Goal: Information Seeking & Learning: Learn about a topic

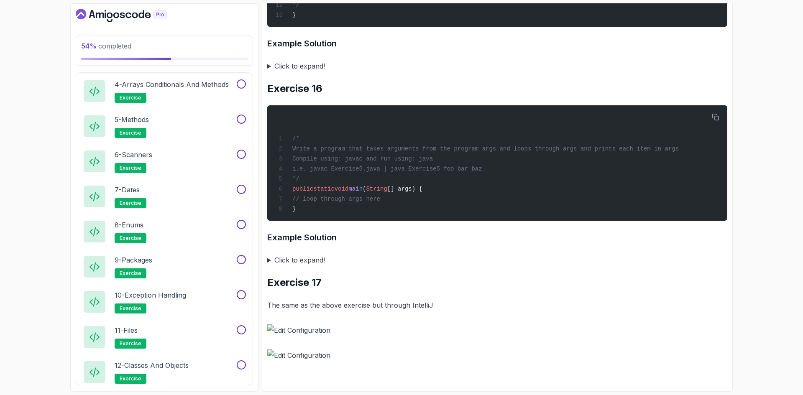
scroll to position [618, 0]
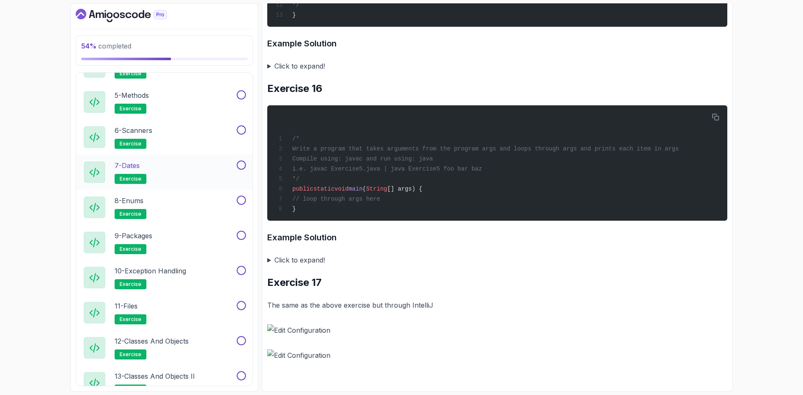
click at [181, 166] on div "7 - Dates exercise" at bounding box center [159, 172] width 152 height 23
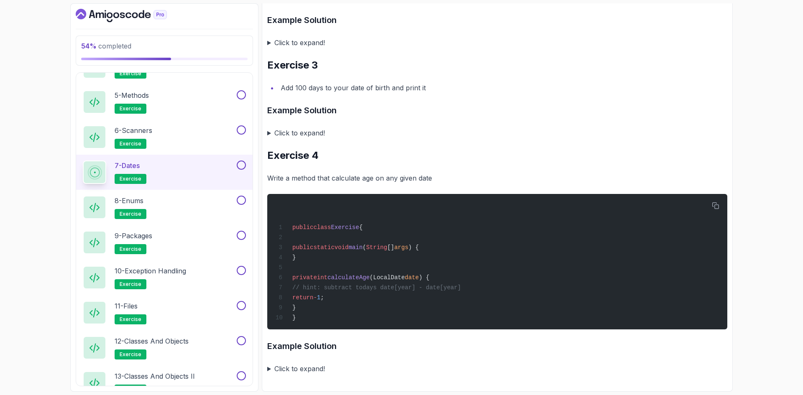
scroll to position [287, 0]
click at [294, 130] on summary "Click to expand!" at bounding box center [497, 133] width 460 height 12
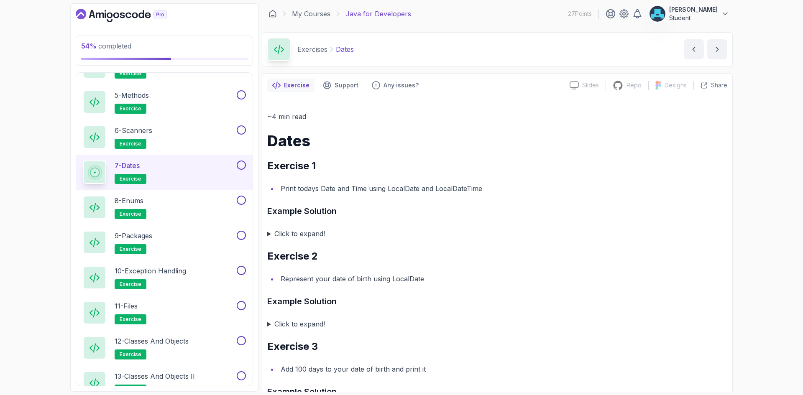
scroll to position [0, 0]
click at [300, 142] on h1 "Dates" at bounding box center [497, 142] width 460 height 17
copy h1 "Dates"
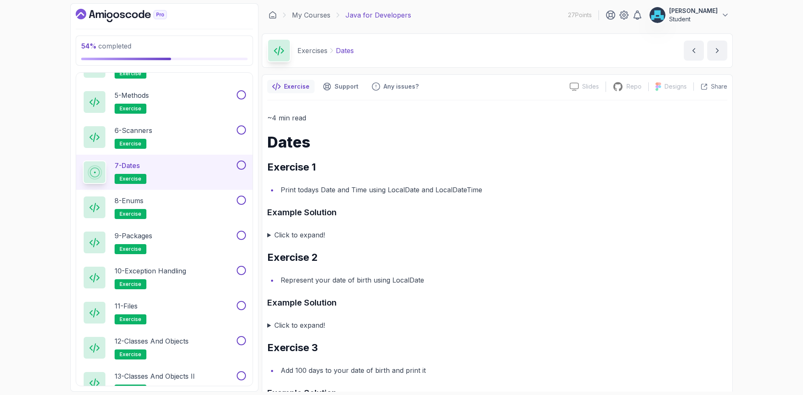
click at [181, 170] on div "7 - Dates exercise" at bounding box center [159, 172] width 152 height 23
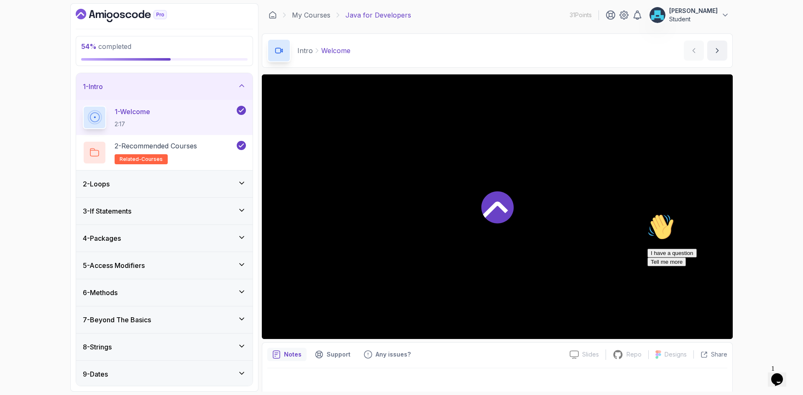
click at [220, 92] on div "1 - Intro" at bounding box center [164, 86] width 176 height 27
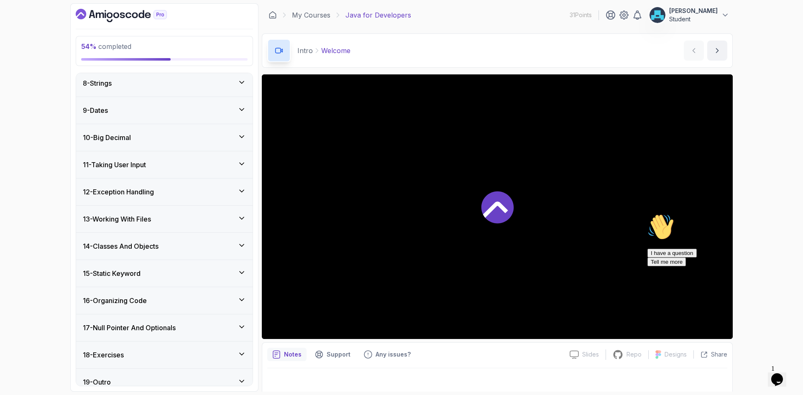
scroll to position [203, 0]
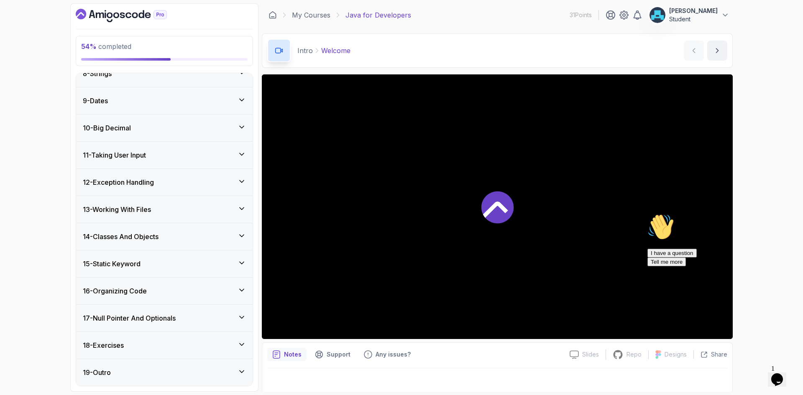
click at [162, 356] on div "18 - Exercises" at bounding box center [164, 345] width 176 height 27
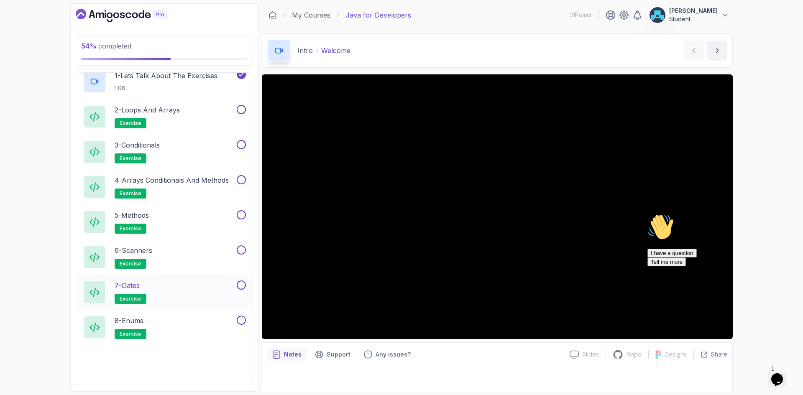
scroll to position [496, 0]
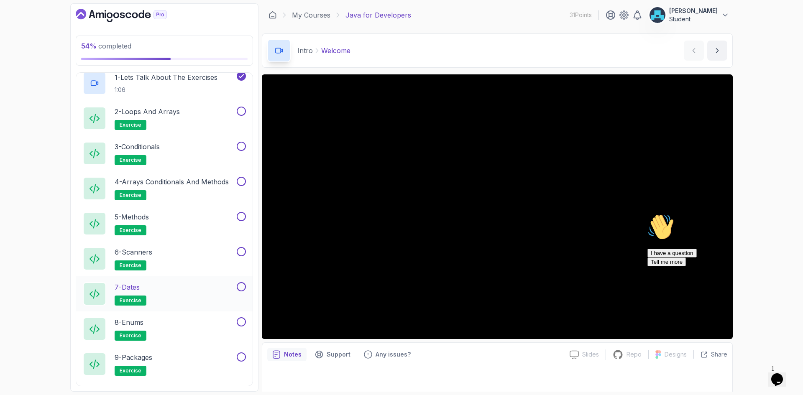
click at [189, 278] on div "7 - Dates exercise" at bounding box center [164, 293] width 176 height 35
click at [239, 287] on button at bounding box center [241, 286] width 9 height 9
click at [145, 292] on div "7 - Dates exercise" at bounding box center [159, 293] width 152 height 23
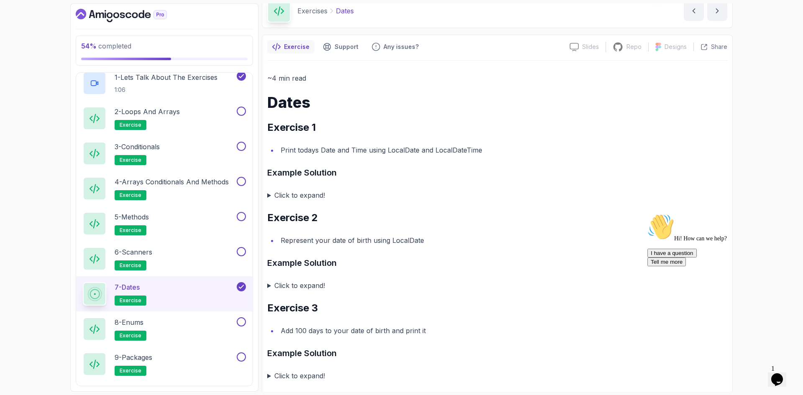
scroll to position [42, 0]
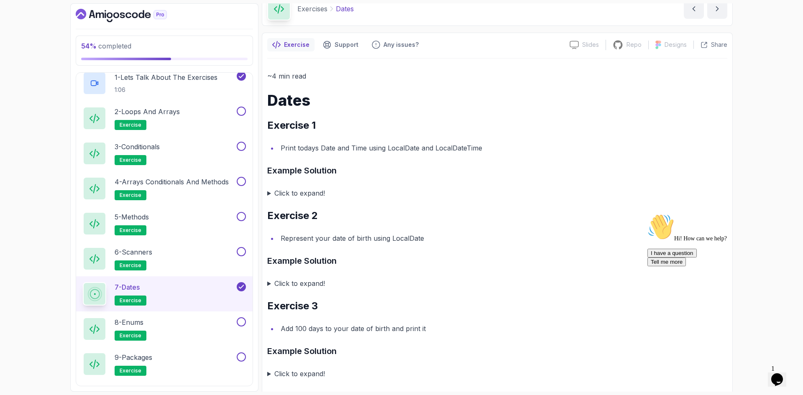
click at [295, 170] on h3 "Example Solution" at bounding box center [497, 170] width 460 height 13
click at [266, 169] on div "Exercise Support Any issues? Slides Slides not available Repo Repository not av…" at bounding box center [497, 333] width 471 height 600
click at [293, 260] on h3 "Example Solution" at bounding box center [497, 260] width 460 height 13
click at [271, 285] on summary "Click to expand!" at bounding box center [497, 284] width 460 height 12
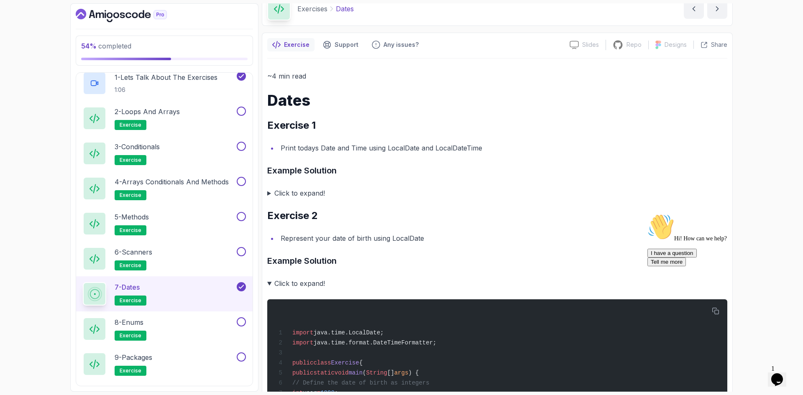
click at [271, 283] on summary "Click to expand!" at bounding box center [497, 284] width 460 height 12
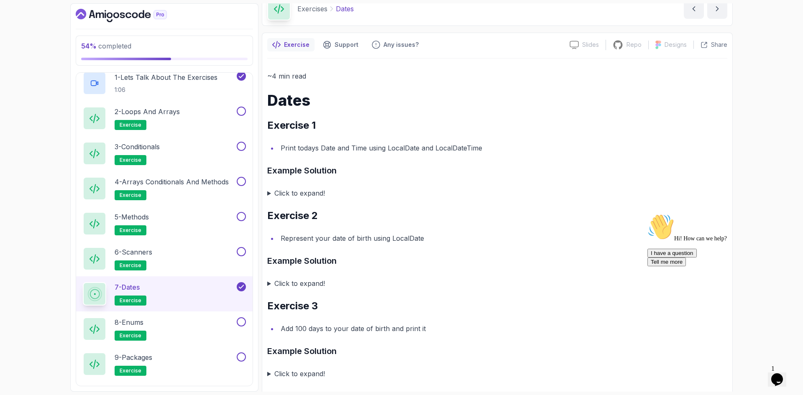
click at [268, 193] on summary "Click to expand!" at bounding box center [497, 193] width 460 height 12
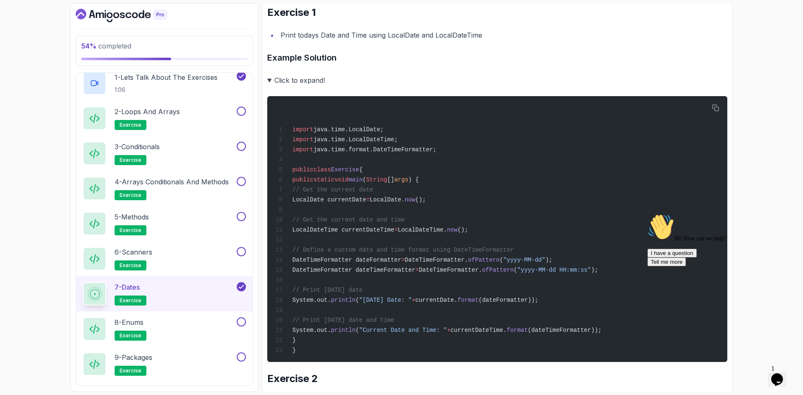
scroll to position [167, 0]
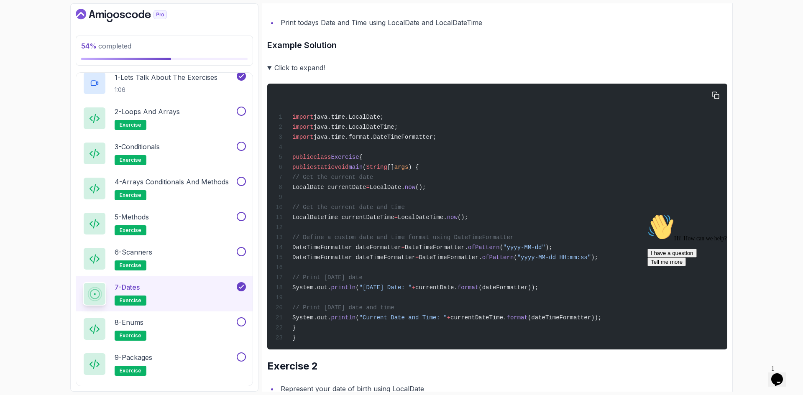
click at [333, 188] on span "LocalDate currentDate" at bounding box center [329, 187] width 74 height 7
copy span "LocalDate"
click at [366, 189] on span "LocalDate currentDate" at bounding box center [329, 187] width 74 height 7
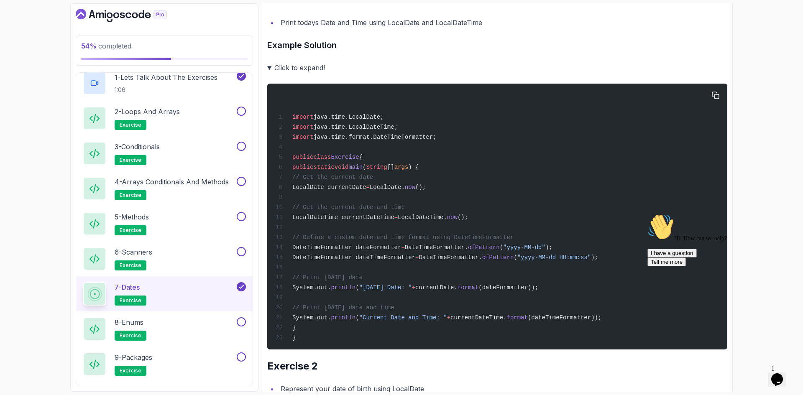
copy span "currentDate"
drag, startPoint x: 325, startPoint y: 221, endPoint x: 502, endPoint y: 220, distance: 176.9
click at [502, 220] on div "import java.time.LocalDate; import java.time.LocalDateTime; import java.time.fo…" at bounding box center [497, 217] width 447 height 256
click at [348, 221] on span "LocalDateTime currentDateTime" at bounding box center [343, 217] width 102 height 7
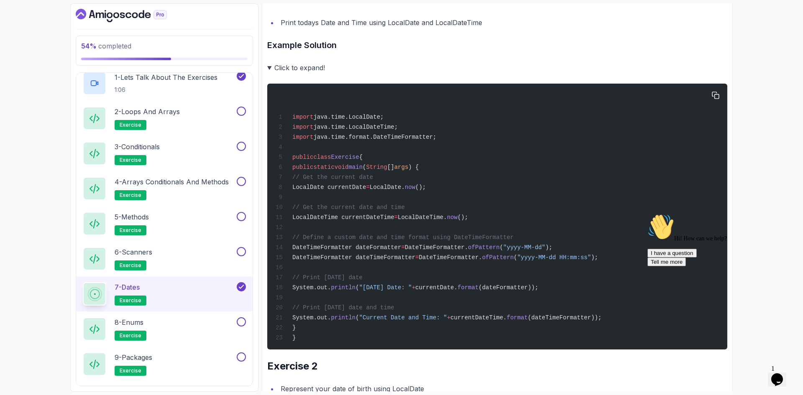
click at [394, 219] on span "LocalDateTime currentDateTime" at bounding box center [343, 217] width 102 height 7
copy span "currentDateTime"
click at [332, 251] on span "DateTimeFormatter dateFormatter" at bounding box center [346, 247] width 109 height 7
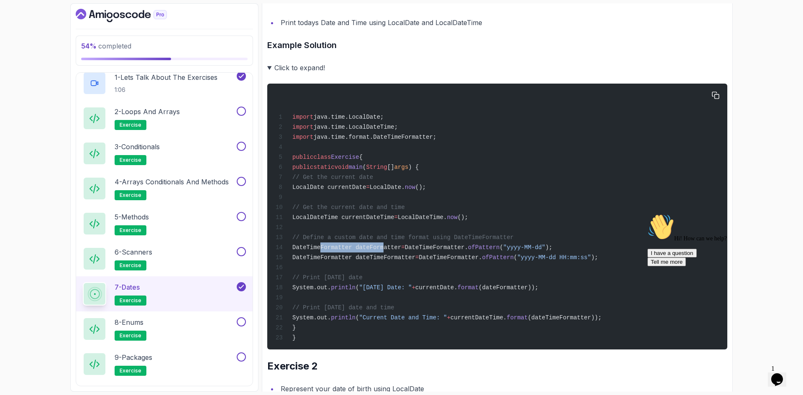
copy span "DateTimeFormatter"
click at [484, 241] on span "// Define a custom date and time format using DateTimeFormatter" at bounding box center [402, 237] width 221 height 7
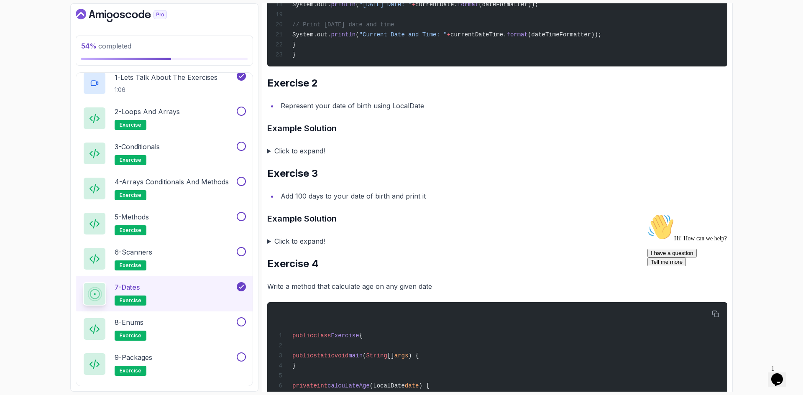
scroll to position [447, 0]
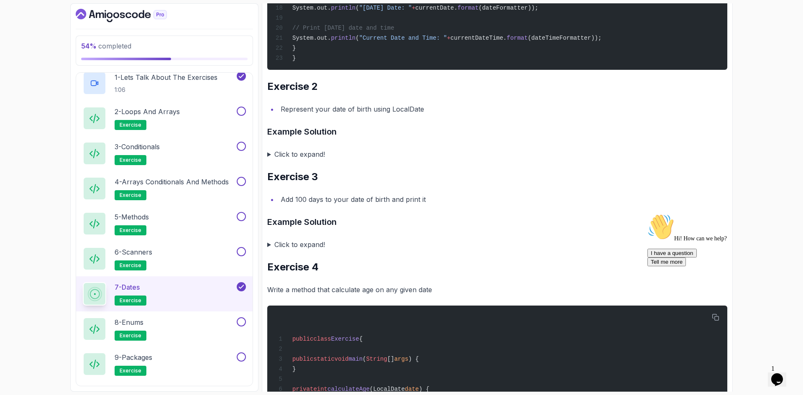
click at [268, 160] on summary "Click to expand!" at bounding box center [497, 154] width 460 height 12
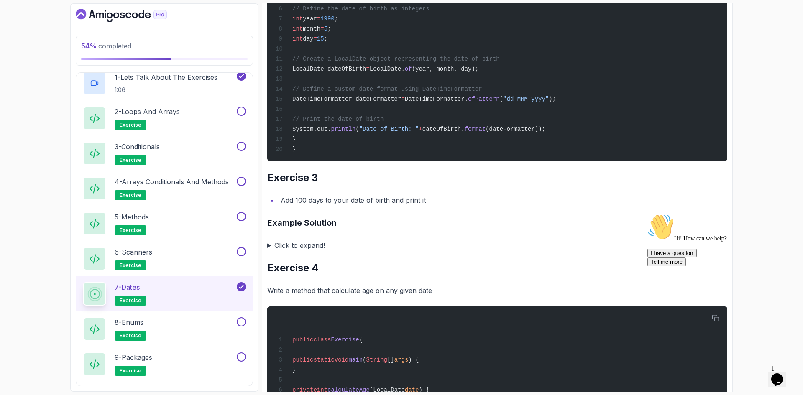
scroll to position [698, 0]
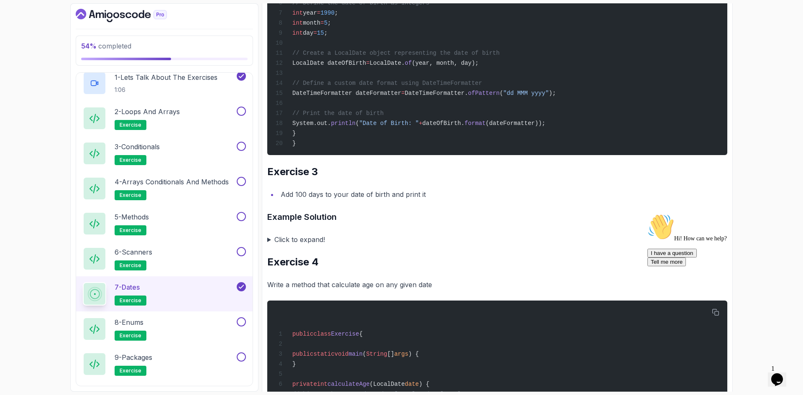
click at [269, 245] on summary "Click to expand!" at bounding box center [497, 240] width 460 height 12
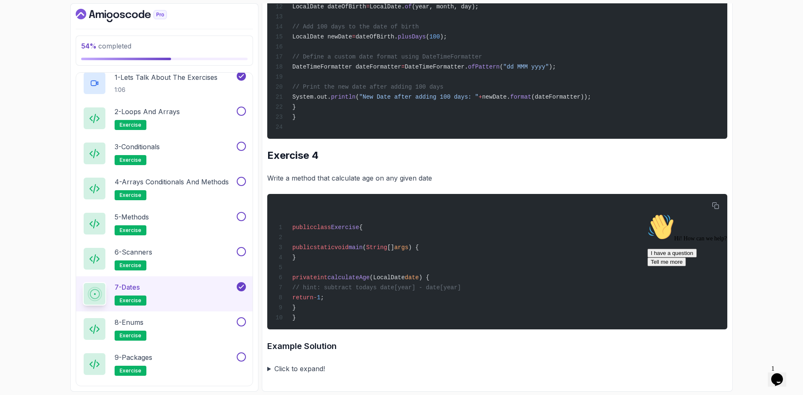
scroll to position [1123, 0]
click at [184, 321] on div "8 - Enums exercise" at bounding box center [159, 328] width 152 height 23
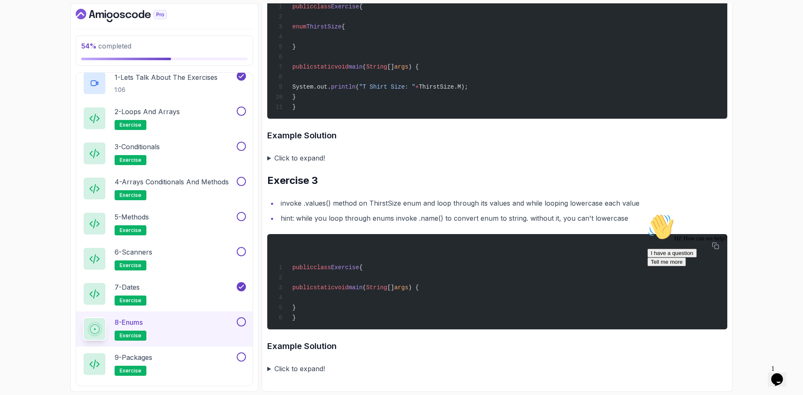
scroll to position [499, 0]
click at [240, 321] on button at bounding box center [241, 321] width 9 height 9
click at [243, 286] on icon at bounding box center [241, 287] width 5 height 3
click at [187, 320] on div "8 - Enums exercise" at bounding box center [159, 328] width 152 height 23
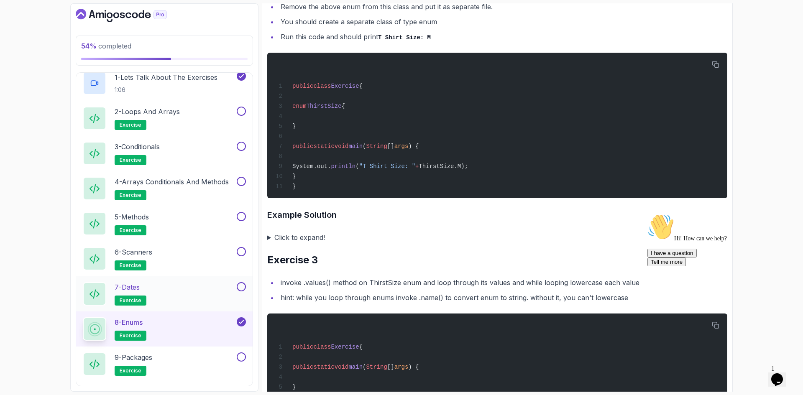
scroll to position [0, 0]
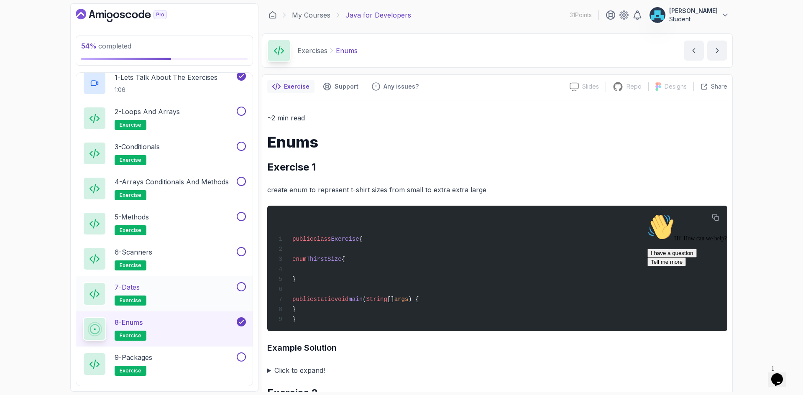
drag, startPoint x: 387, startPoint y: 330, endPoint x: 406, endPoint y: 176, distance: 154.2
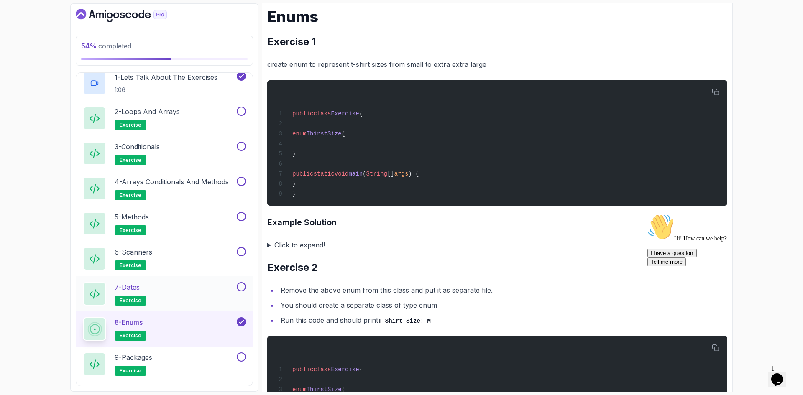
drag, startPoint x: 269, startPoint y: 250, endPoint x: 321, endPoint y: 228, distance: 56.2
click at [269, 250] on summary "Click to expand!" at bounding box center [497, 245] width 460 height 12
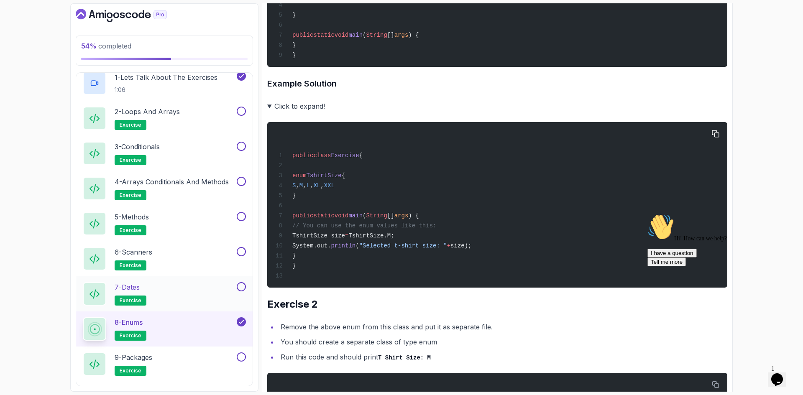
scroll to position [251, 0]
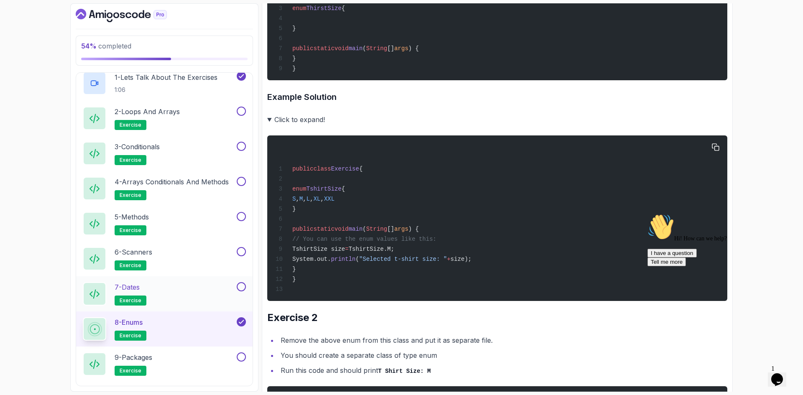
click at [307, 192] on span "enum" at bounding box center [299, 189] width 14 height 7
copy span "enum"
click at [395, 196] on div "public class Exercise { enum TshirtSize { S , M , L , XL , XXL } public static …" at bounding box center [497, 219] width 447 height 156
click at [342, 192] on span "TshirtSize" at bounding box center [324, 189] width 35 height 7
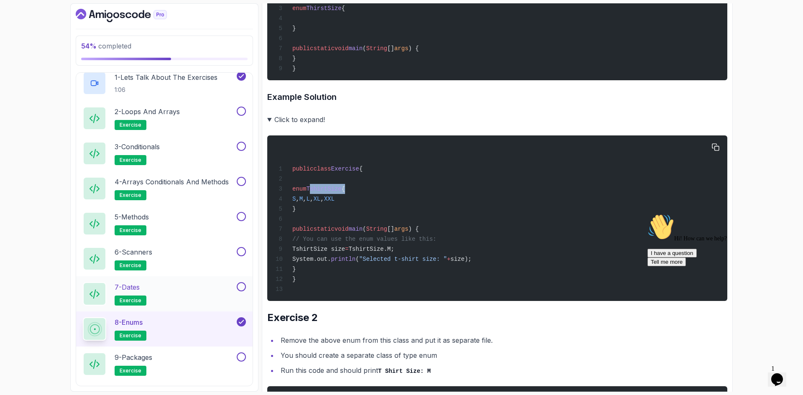
click at [342, 192] on span "TshirtSize" at bounding box center [324, 189] width 35 height 7
copy span "TshirtSize"
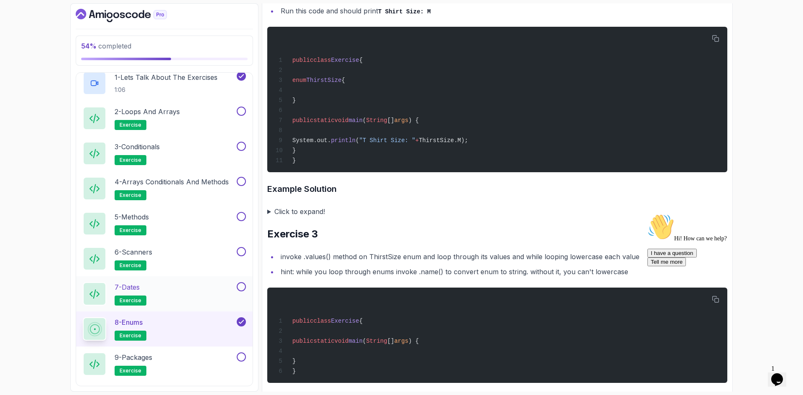
scroll to position [627, 0]
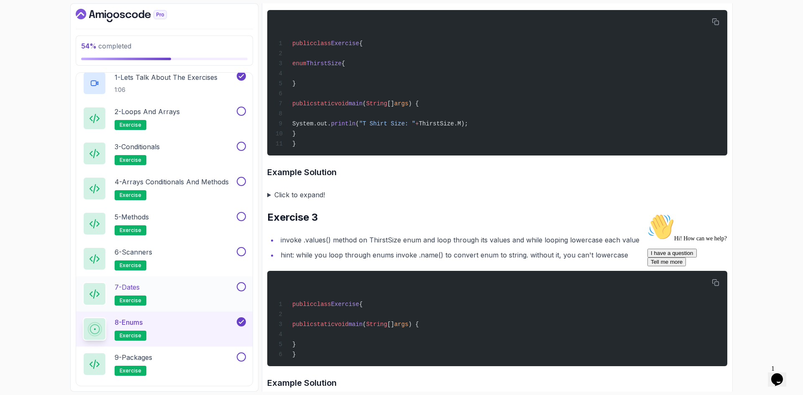
click at [269, 201] on summary "Click to expand!" at bounding box center [497, 195] width 460 height 12
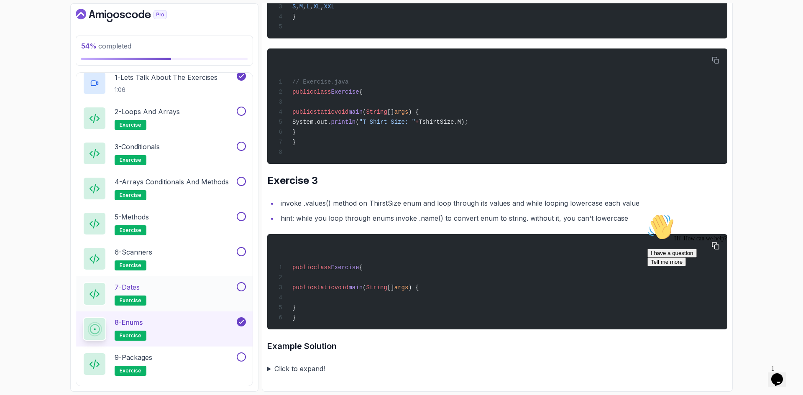
scroll to position [907, 0]
click at [268, 369] on summary "Click to expand!" at bounding box center [497, 369] width 460 height 12
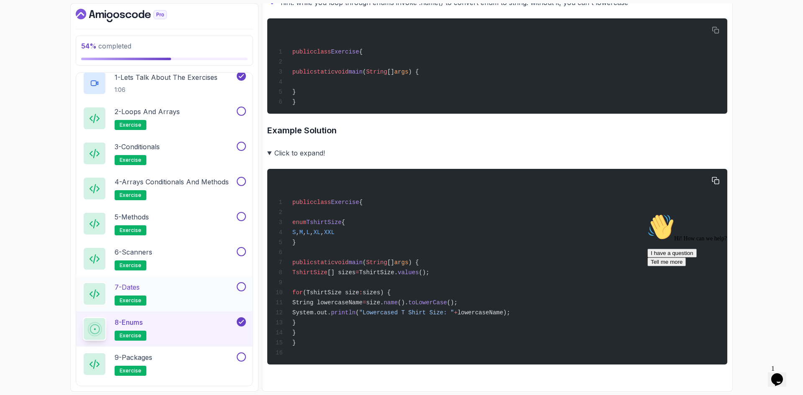
scroll to position [1129, 0]
click at [647, 214] on icon "Chat attention grabber" at bounding box center [647, 214] width 0 height 0
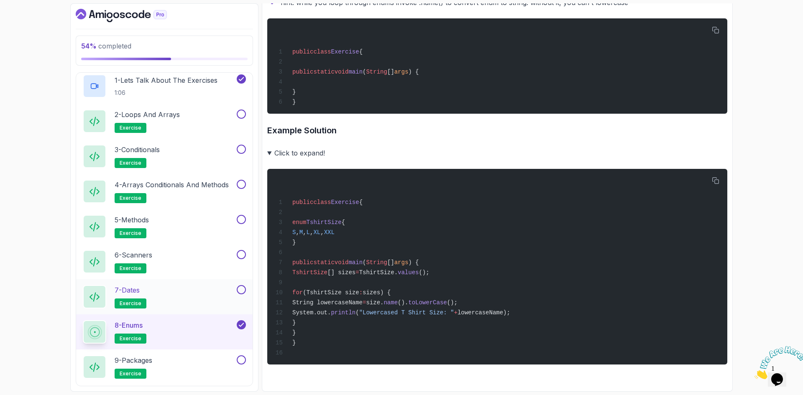
scroll to position [492, 0]
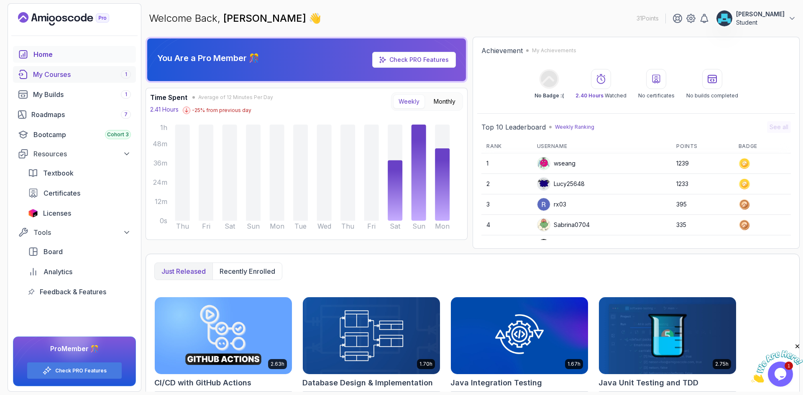
click at [81, 78] on div "My Courses 1" at bounding box center [82, 74] width 98 height 10
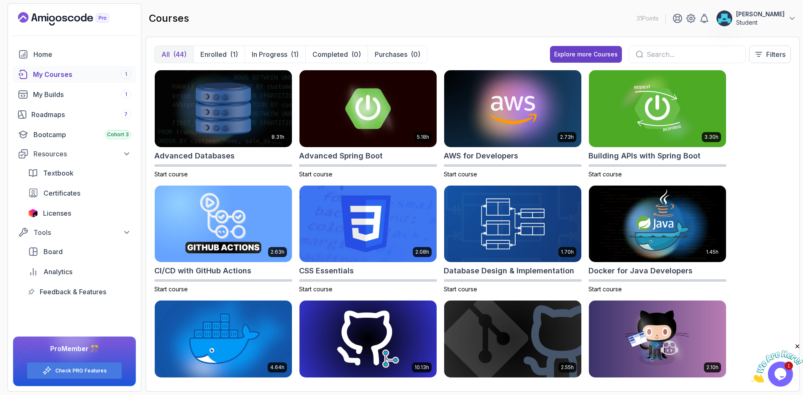
click at [477, 54] on div "All (44) Enrolled (1) In Progress (1) Completed (0) Purchases (0) Explore more …" at bounding box center [472, 58] width 637 height 24
drag, startPoint x: 770, startPoint y: 169, endPoint x: 764, endPoint y: 138, distance: 31.6
click at [68, 119] on div "Roadmaps 7" at bounding box center [81, 115] width 100 height 10
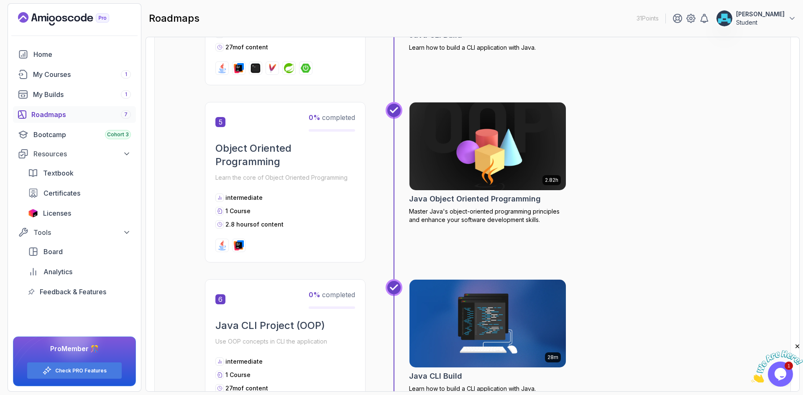
scroll to position [878, 0]
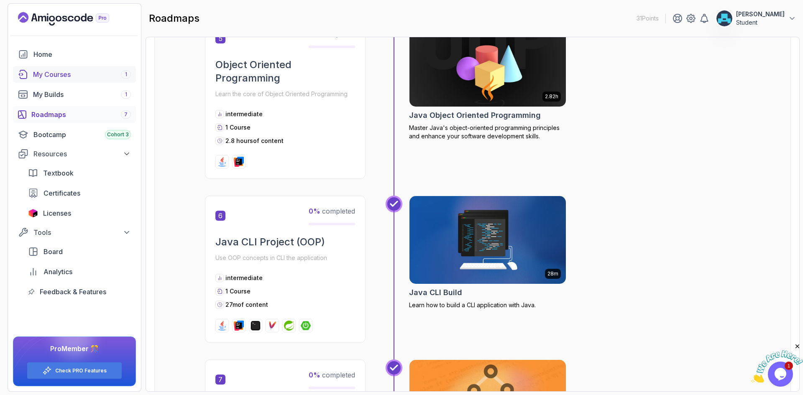
click at [67, 71] on div "My Courses 1" at bounding box center [82, 74] width 98 height 10
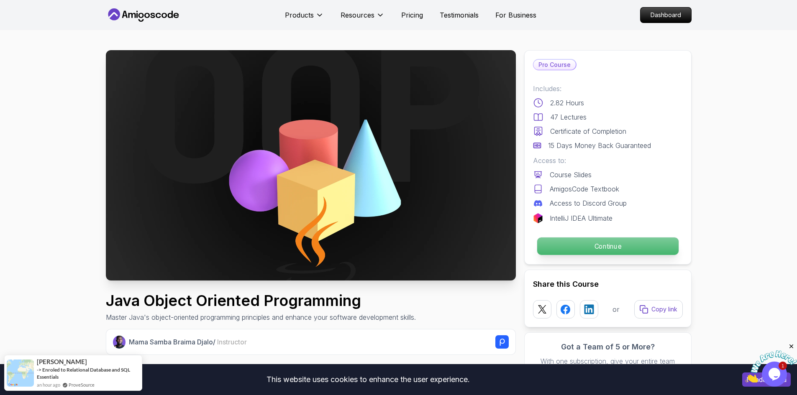
click at [604, 247] on p "Continue" at bounding box center [607, 247] width 141 height 18
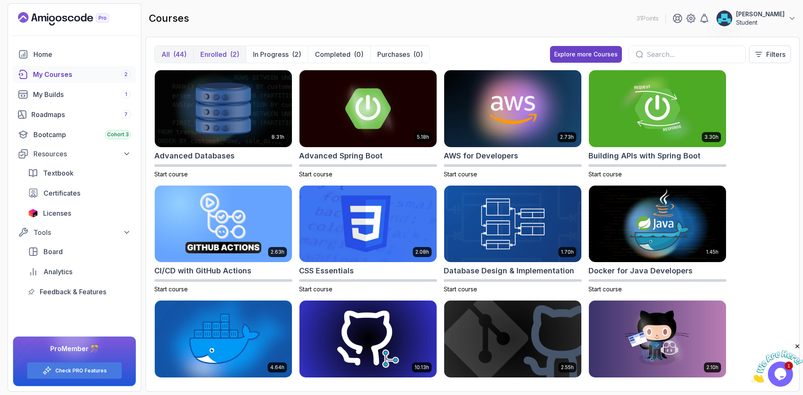
click at [232, 51] on div "(2)" at bounding box center [234, 54] width 9 height 10
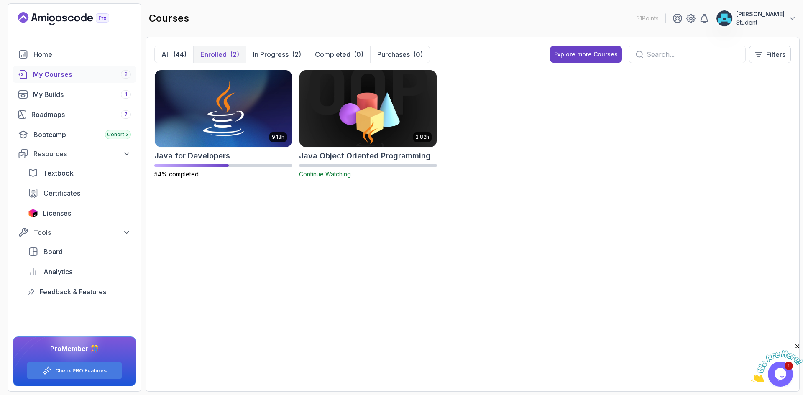
drag, startPoint x: 335, startPoint y: 111, endPoint x: 335, endPoint y: 107, distance: 4.6
click at [335, 107] on img at bounding box center [368, 108] width 144 height 81
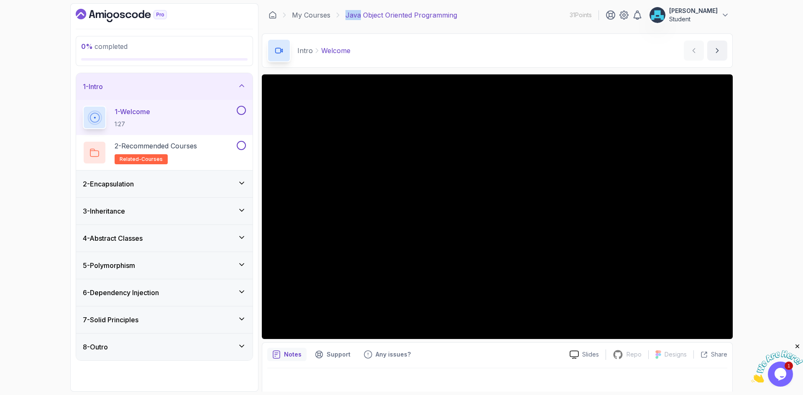
drag, startPoint x: 345, startPoint y: 15, endPoint x: 361, endPoint y: 17, distance: 15.2
click at [361, 17] on p "Java Object Oriented Programming" at bounding box center [401, 15] width 112 height 10
copy p "Java"
click at [719, 55] on button "next content" at bounding box center [717, 51] width 20 height 20
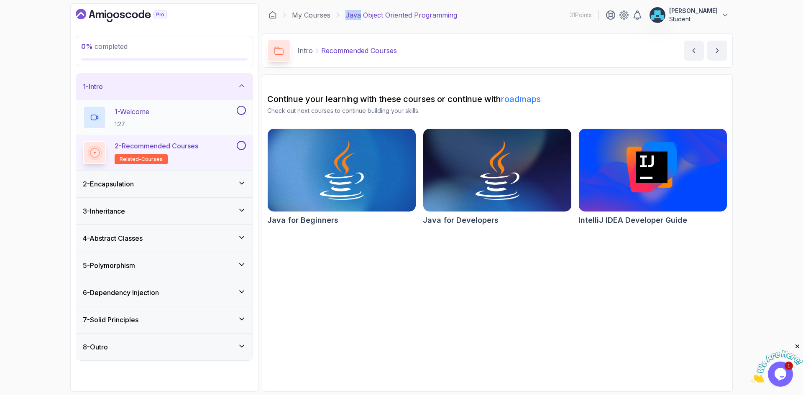
click at [243, 110] on button at bounding box center [241, 110] width 9 height 9
click at [719, 51] on icon "next content" at bounding box center [717, 50] width 8 height 8
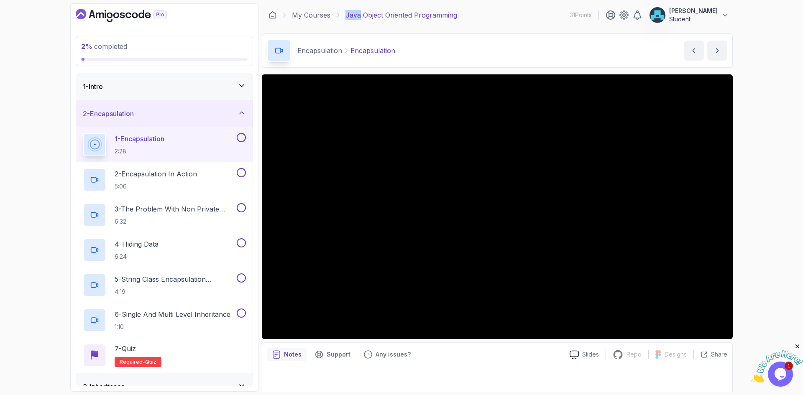
click at [227, 91] on div "1 - Intro" at bounding box center [164, 87] width 163 height 10
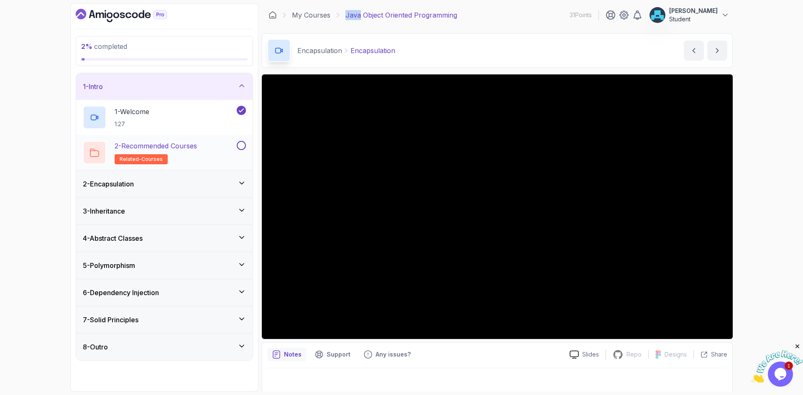
click at [240, 142] on button at bounding box center [241, 145] width 9 height 9
click at [715, 47] on icon "next content" at bounding box center [717, 50] width 8 height 8
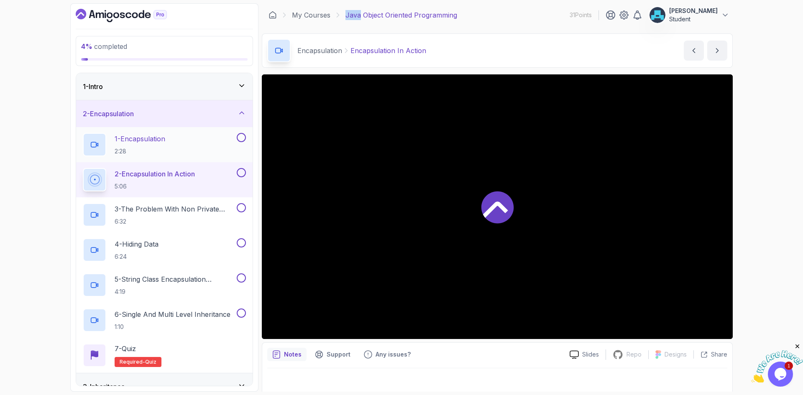
click at [241, 139] on button at bounding box center [241, 137] width 9 height 9
click at [162, 113] on div "2 - Encapsulation" at bounding box center [164, 114] width 163 height 10
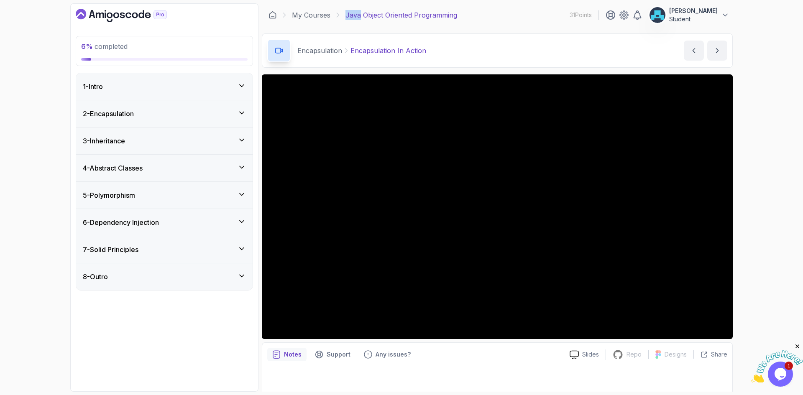
click at [162, 113] on div "2 - Encapsulation" at bounding box center [164, 114] width 163 height 10
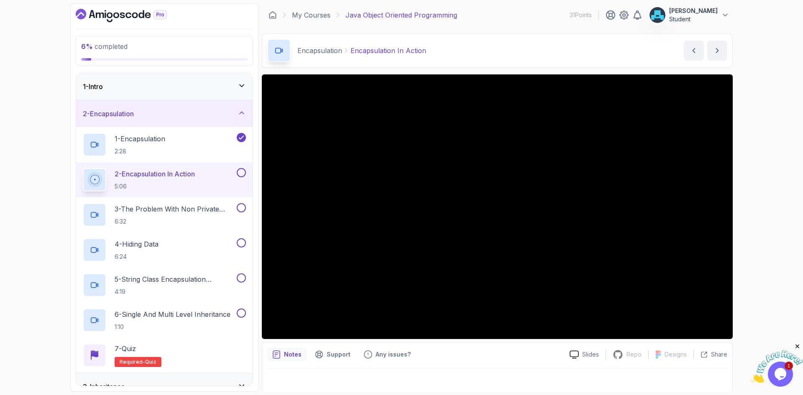
click at [469, 345] on div "Notes Support Any issues? Slides Repo Repository not available Designs Design n…" at bounding box center [497, 370] width 471 height 55
click at [470, 346] on div "Notes Support Any issues? Slides Repo Repository not available Designs Design n…" at bounding box center [497, 370] width 471 height 55
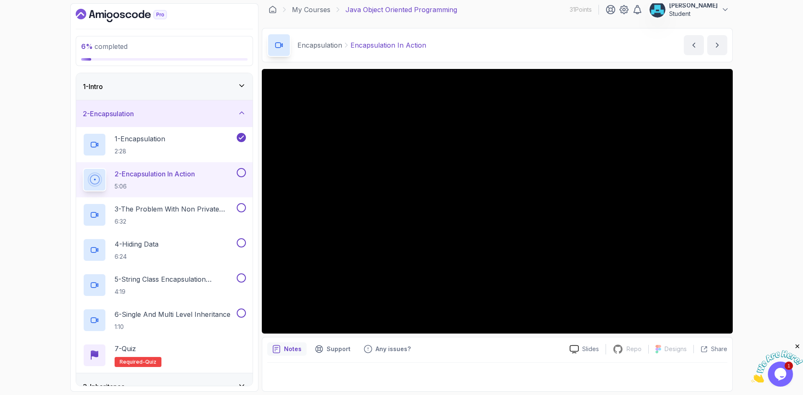
click at [240, 173] on button at bounding box center [241, 172] width 9 height 9
click at [719, 43] on icon "next content" at bounding box center [717, 45] width 8 height 8
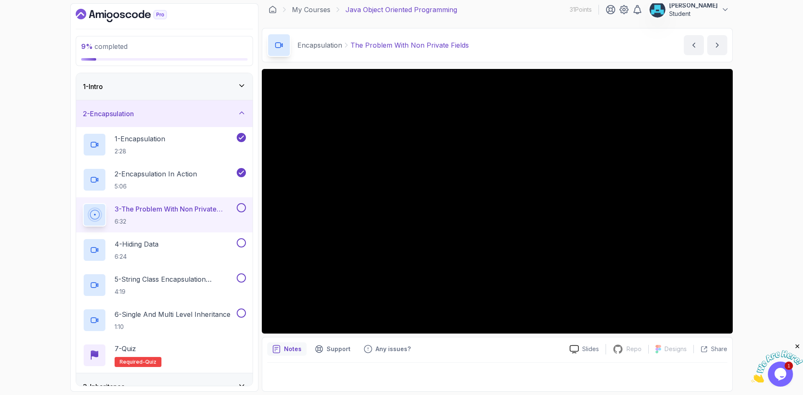
click at [425, 352] on div "Notes Support Any issues?" at bounding box center [415, 349] width 296 height 13
click at [486, 345] on div "Notes Support Any issues?" at bounding box center [415, 349] width 296 height 13
click at [149, 248] on p "4 - Hiding Data" at bounding box center [137, 244] width 44 height 10
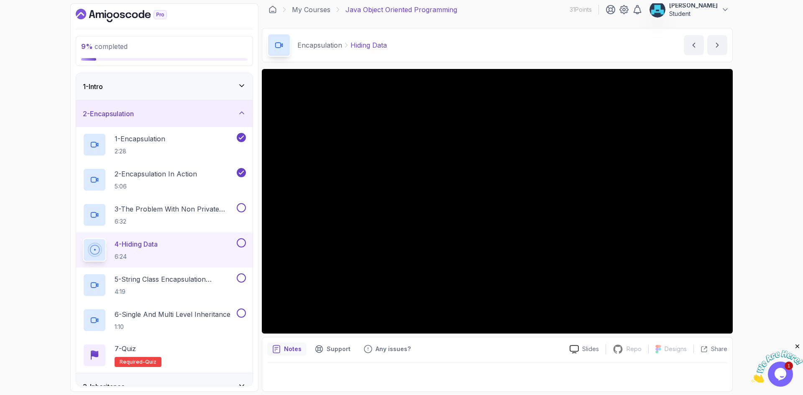
click at [153, 113] on div "2 - Encapsulation" at bounding box center [164, 114] width 163 height 10
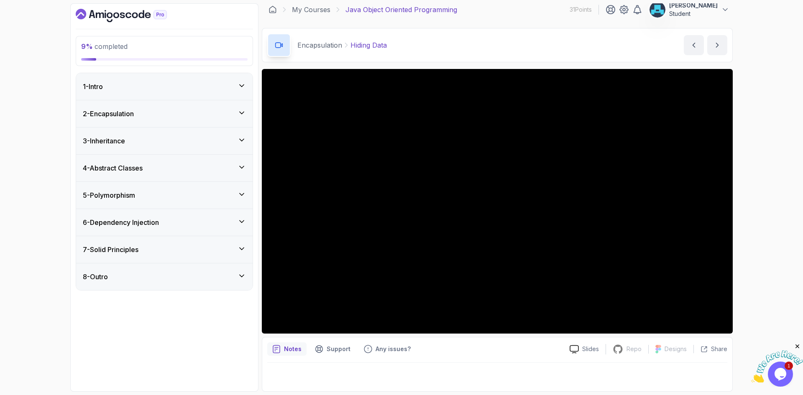
click at [220, 113] on div "2 - Encapsulation" at bounding box center [164, 114] width 163 height 10
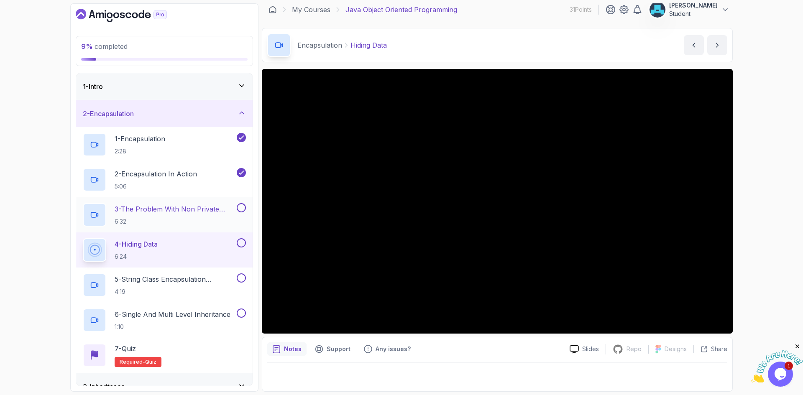
click at [242, 207] on button at bounding box center [241, 207] width 9 height 9
click at [478, 344] on div "Notes Support Any issues?" at bounding box center [415, 349] width 296 height 13
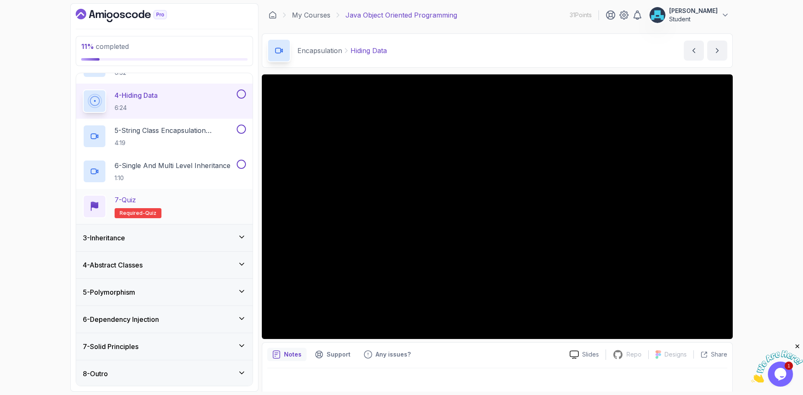
scroll to position [150, 0]
click at [217, 339] on div "7 - Solid Principles" at bounding box center [164, 345] width 176 height 27
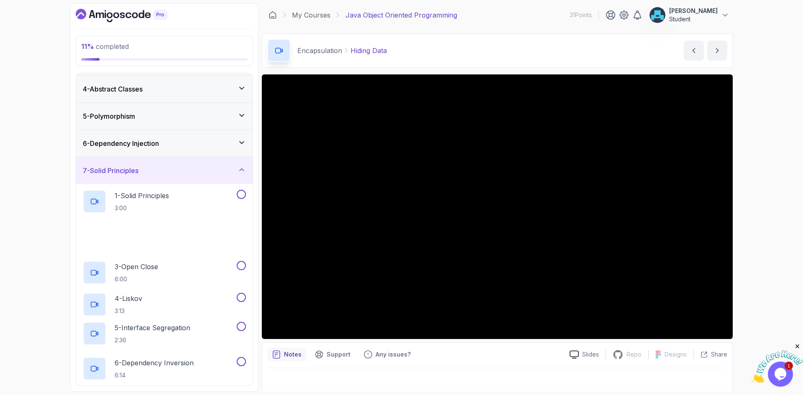
scroll to position [84, 0]
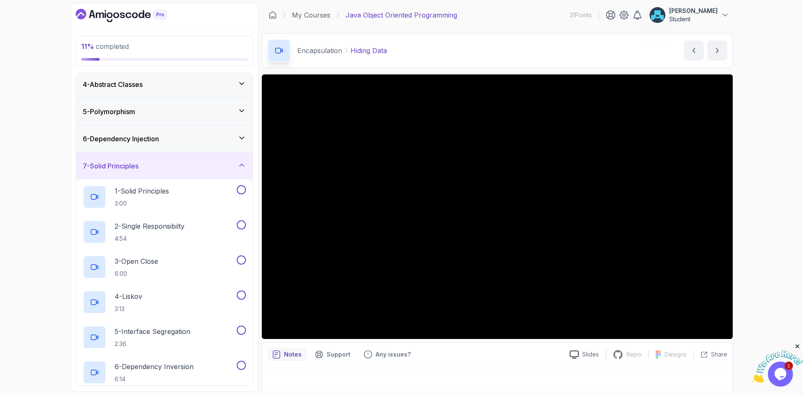
click at [185, 169] on div "7 - Solid Principles" at bounding box center [164, 166] width 163 height 10
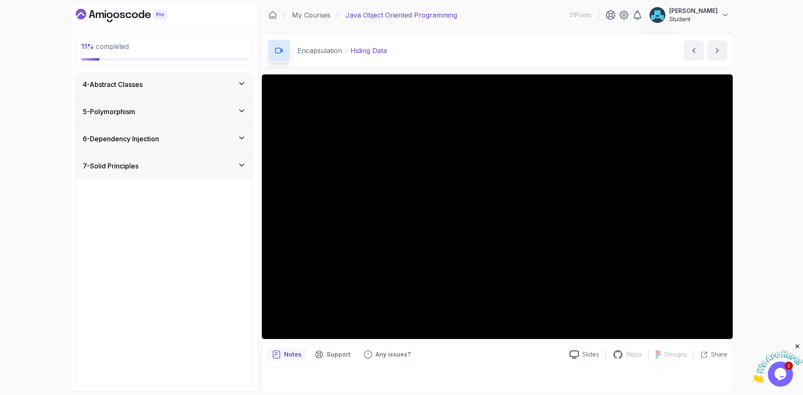
scroll to position [0, 0]
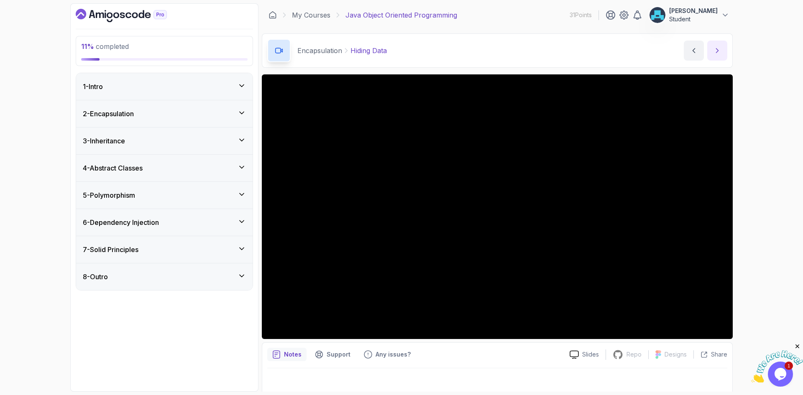
click at [721, 50] on icon "next content" at bounding box center [717, 50] width 8 height 8
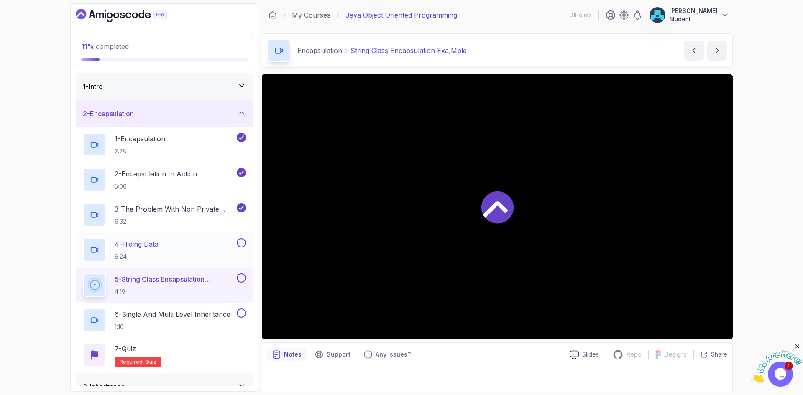
click at [243, 243] on button at bounding box center [241, 242] width 9 height 9
click at [242, 276] on button at bounding box center [241, 278] width 9 height 9
